Goal: Navigation & Orientation: Find specific page/section

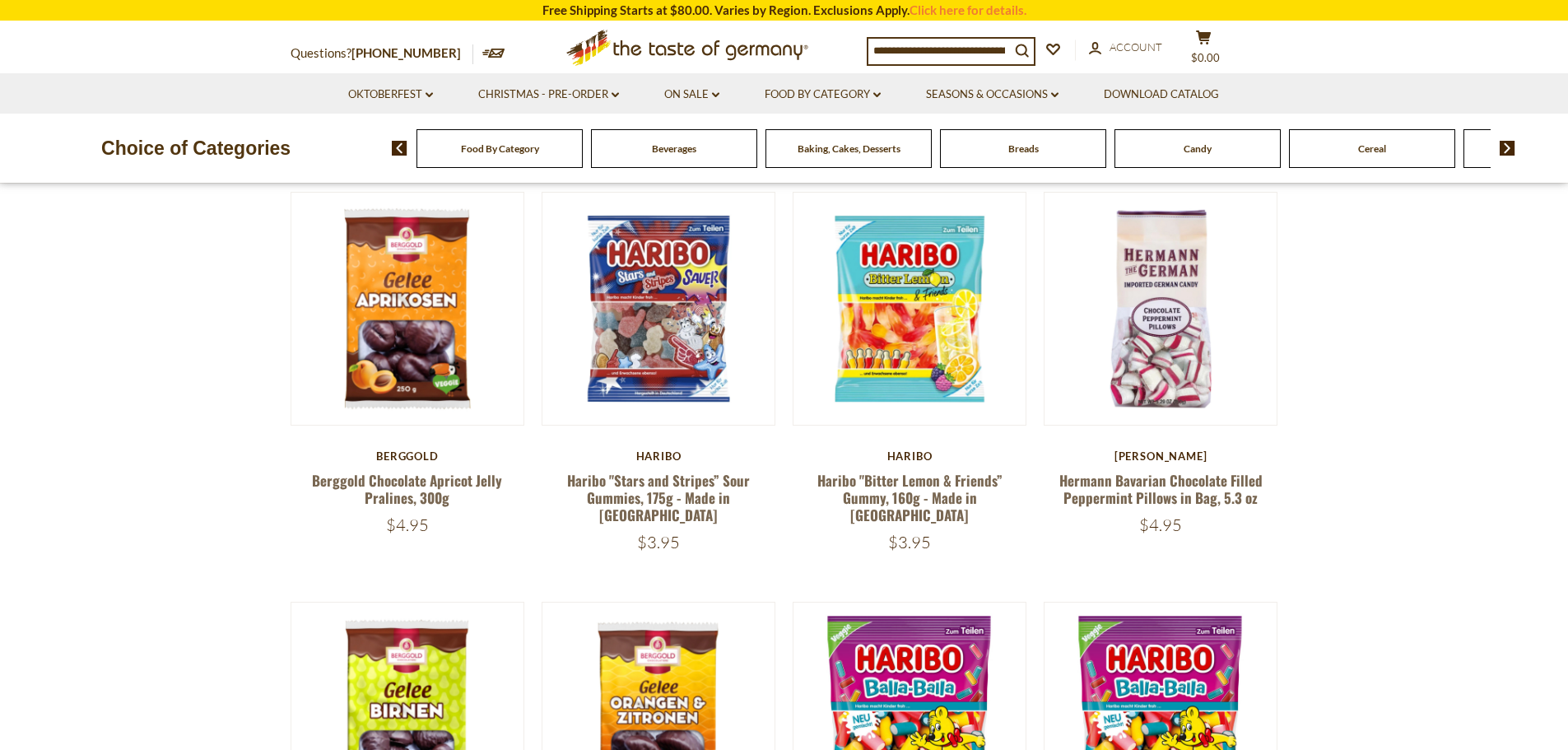
scroll to position [82, 0]
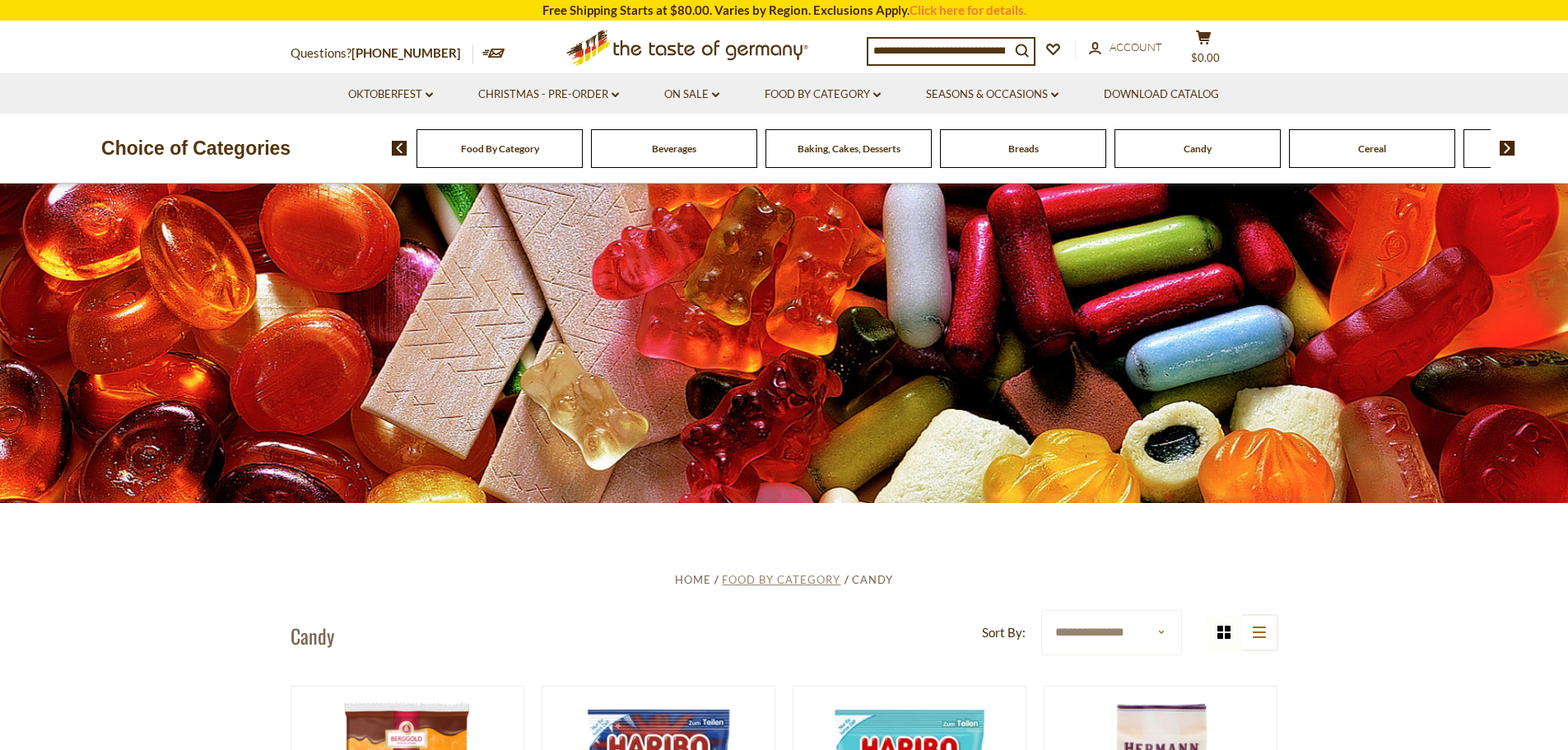
click at [777, 576] on span "Food By Category" at bounding box center [781, 579] width 119 height 14
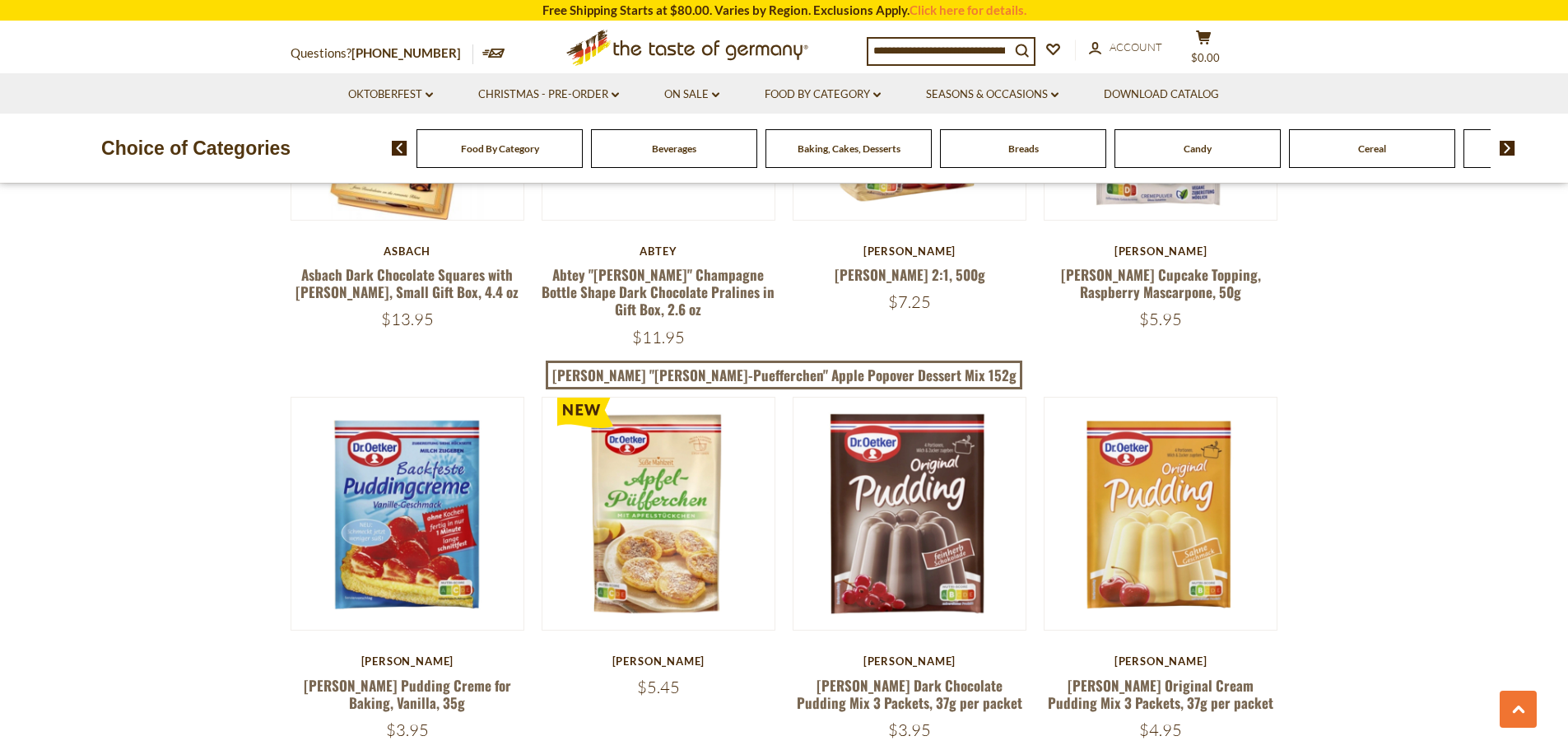
scroll to position [3374, 0]
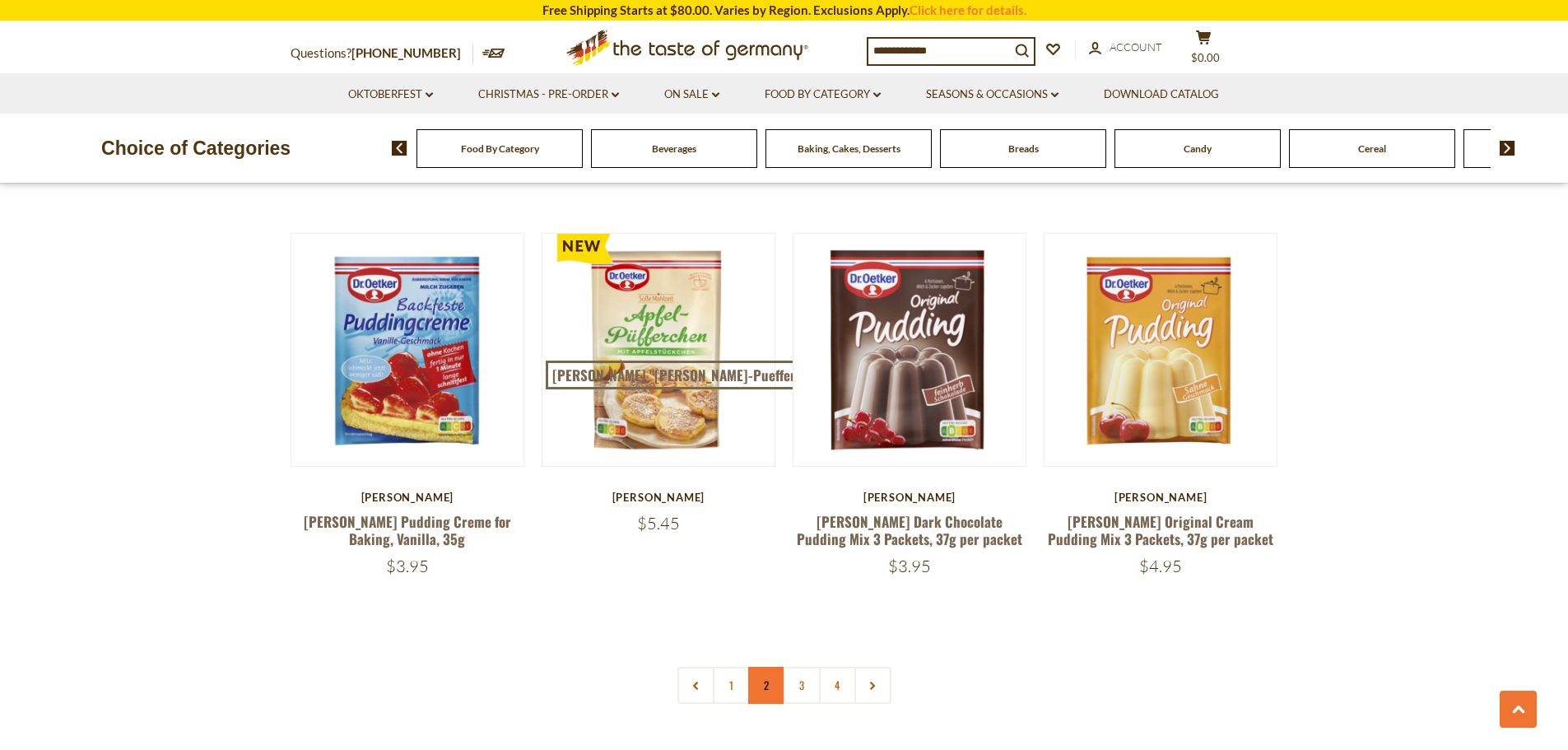
click at [768, 667] on link "2" at bounding box center [766, 685] width 37 height 37
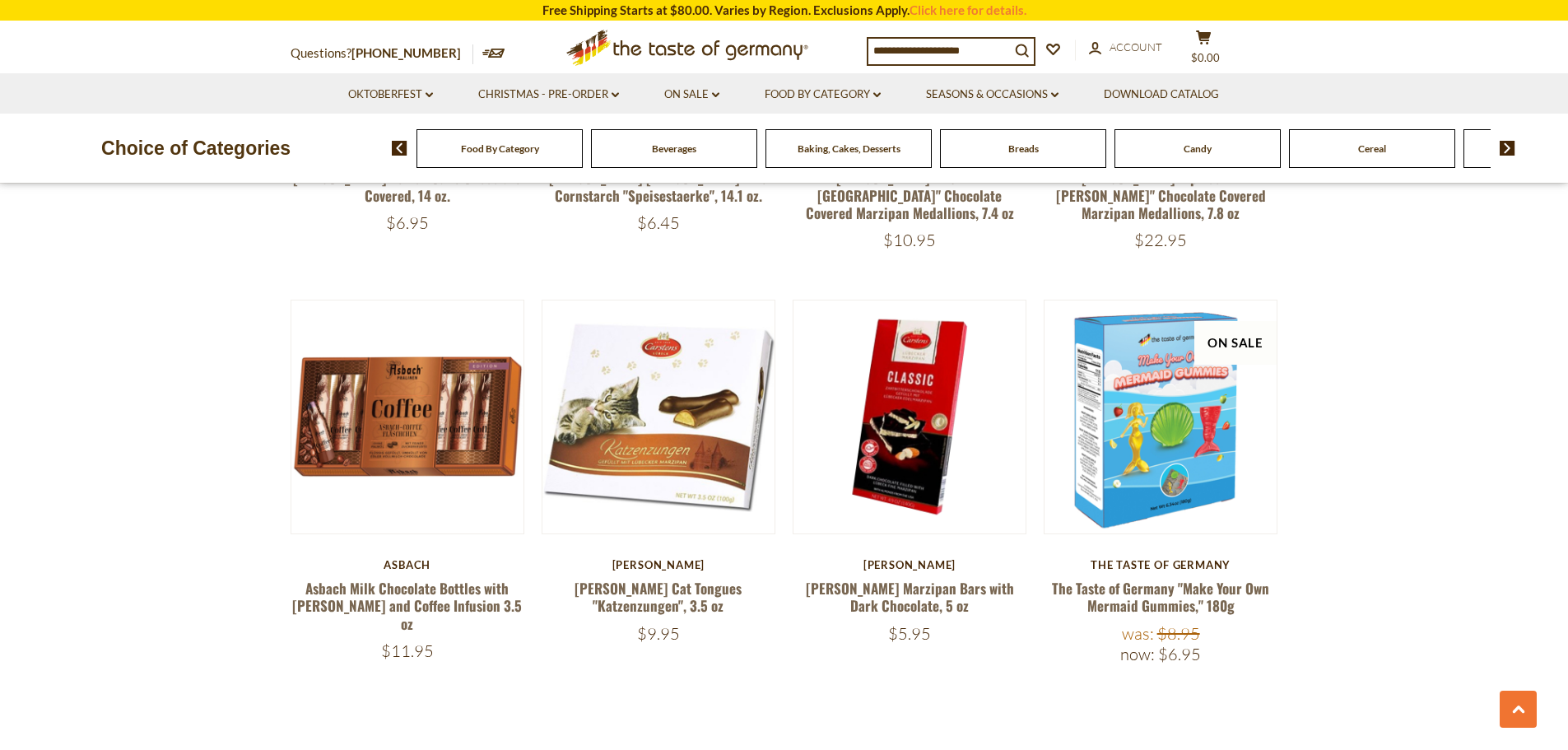
scroll to position [3509, 0]
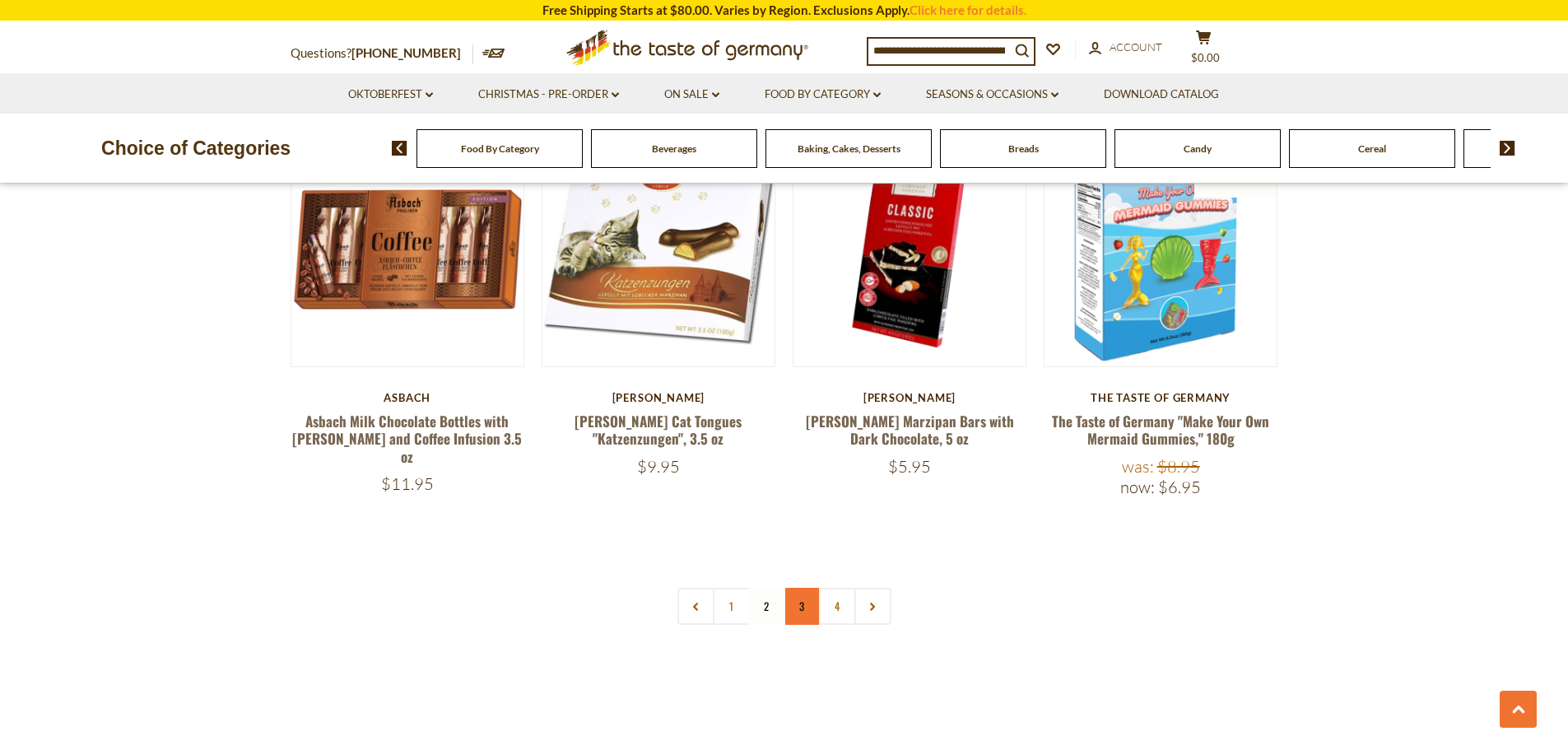
click at [795, 588] on link "3" at bounding box center [802, 606] width 37 height 37
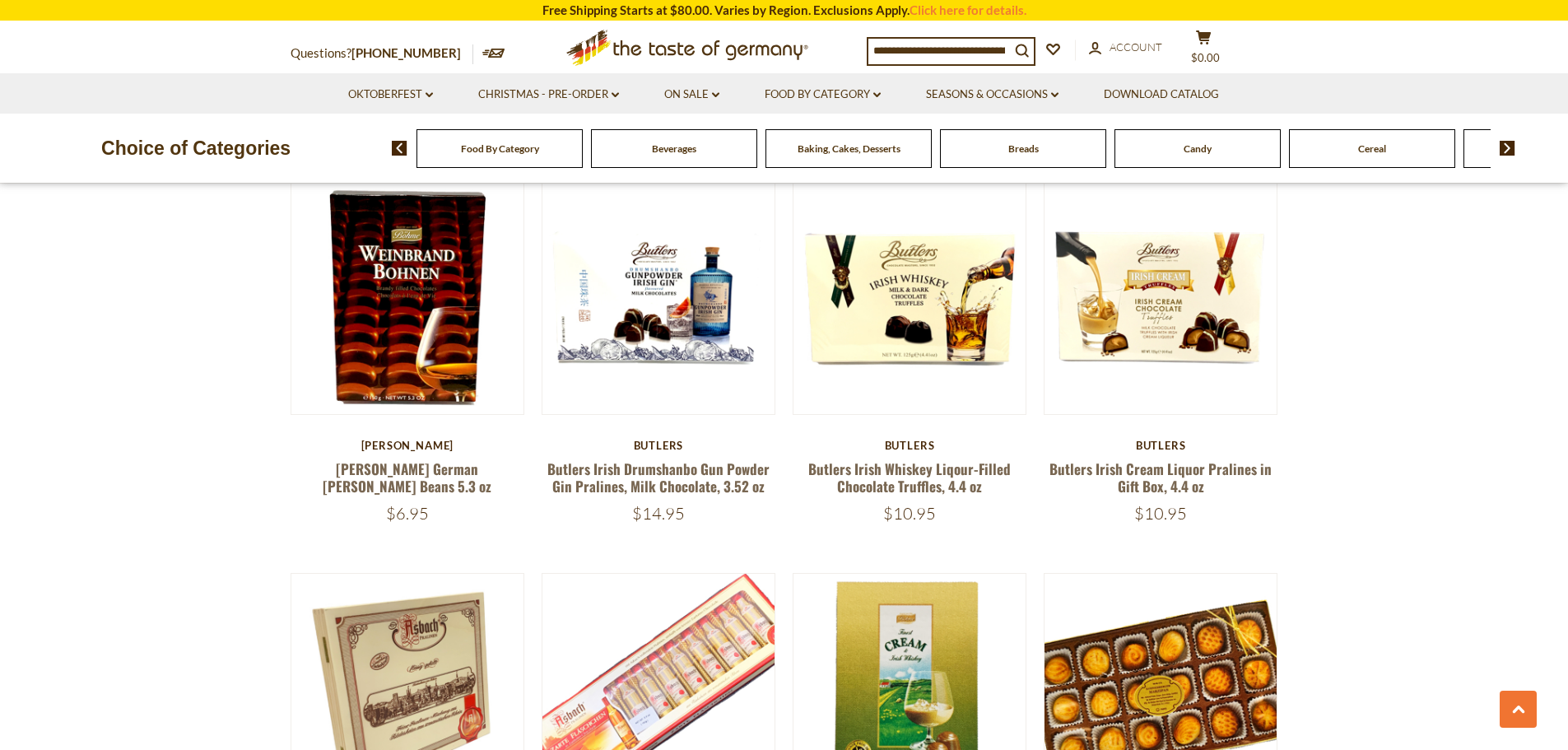
scroll to position [793, 0]
